Goal: Navigation & Orientation: Find specific page/section

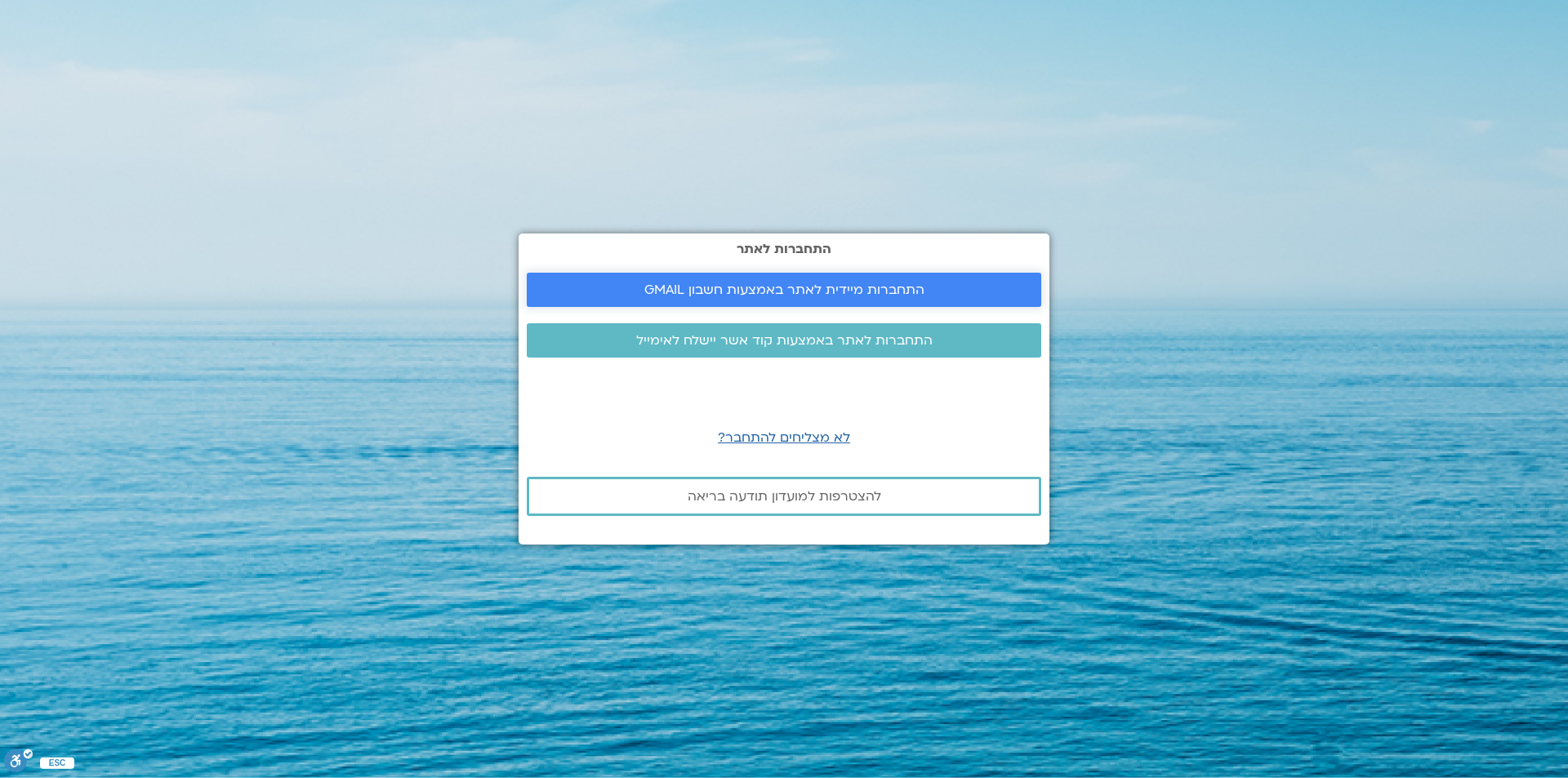
click at [849, 288] on span "התחברות מיידית לאתר באמצעות חשבון GMAIL" at bounding box center [784, 289] width 280 height 15
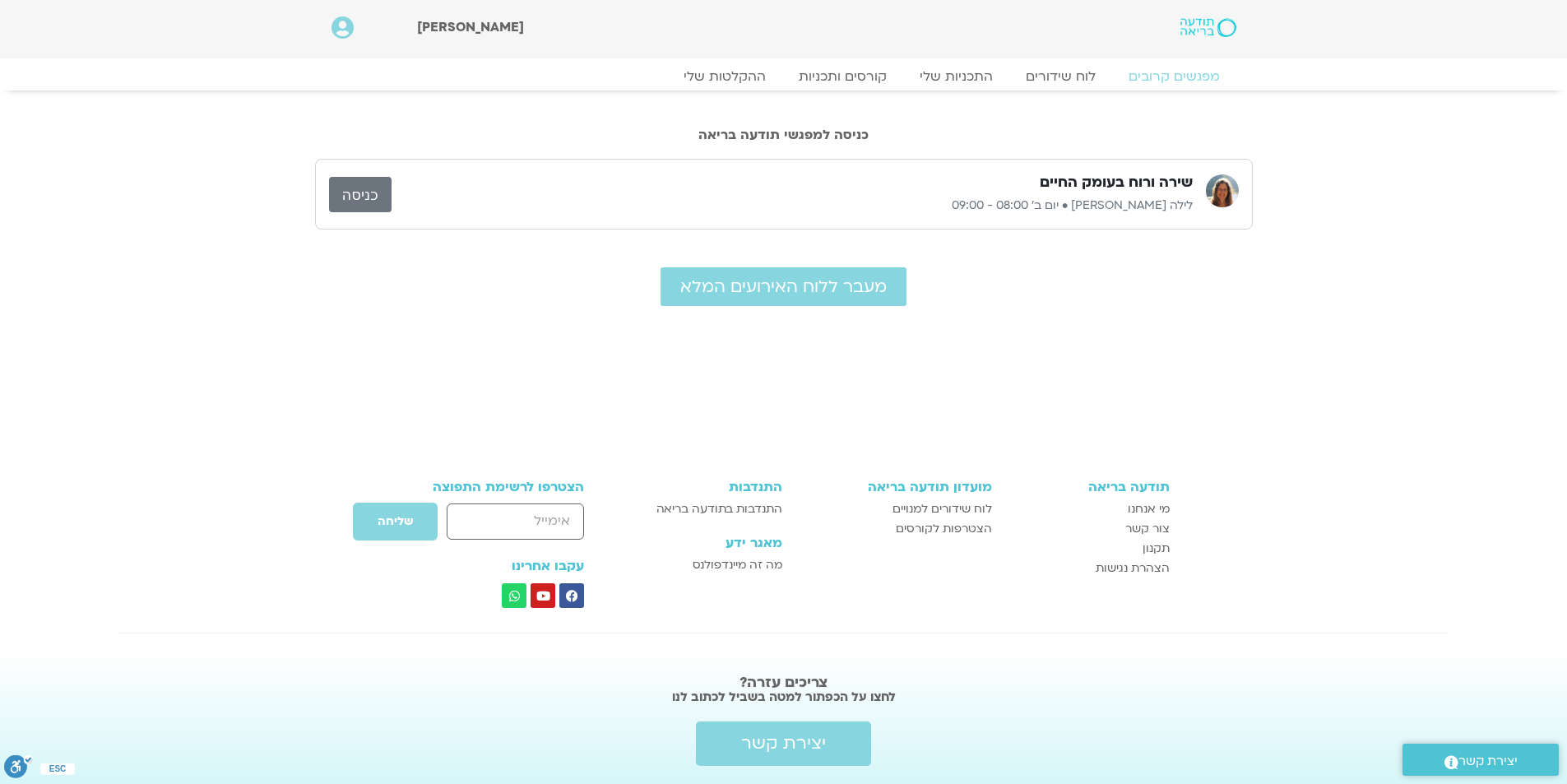
click at [368, 195] on link "כניסה" at bounding box center [360, 194] width 63 height 35
